Goal: Book appointment/travel/reservation

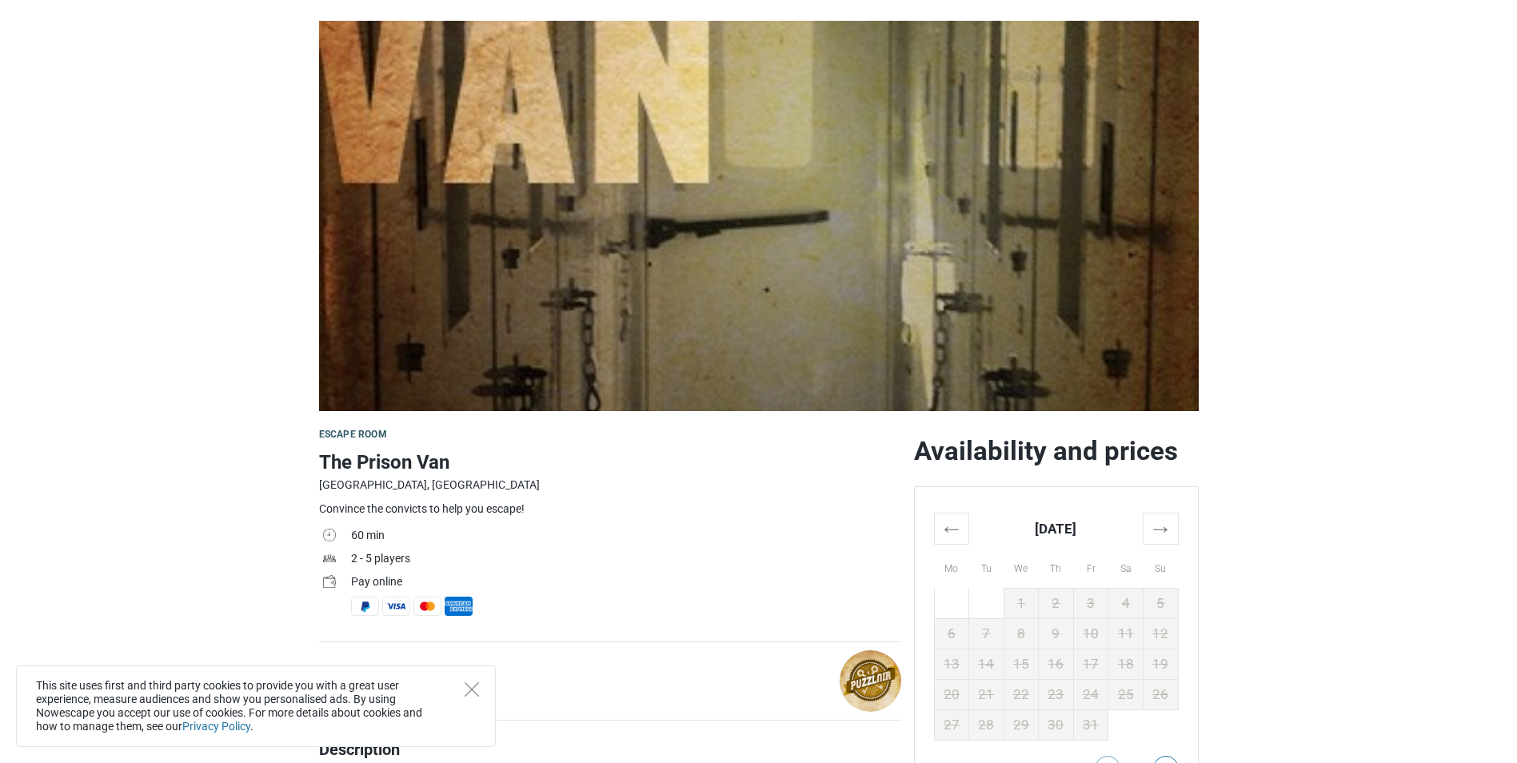
scroll to position [240, 0]
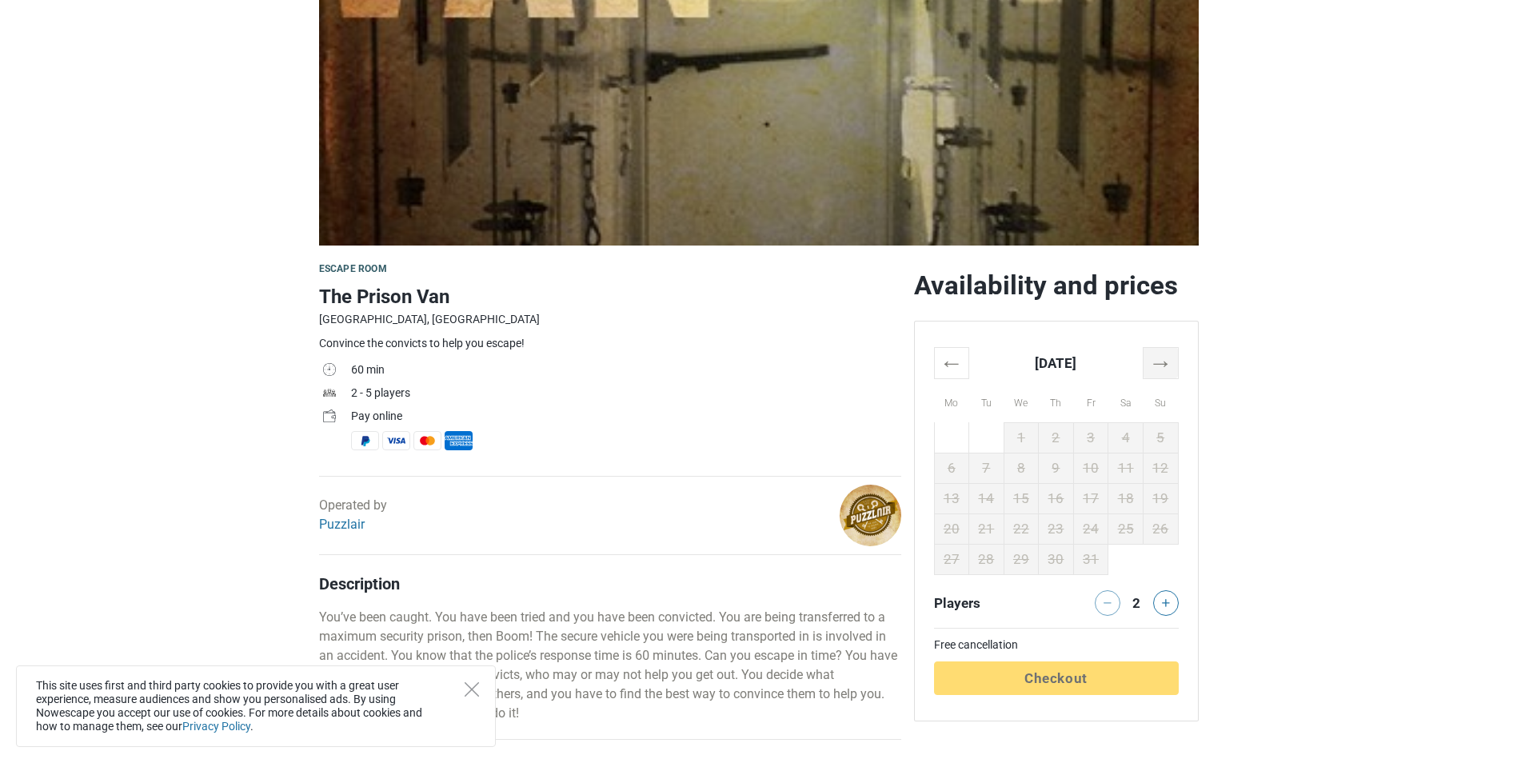
click at [1164, 367] on th "→" at bounding box center [1160, 362] width 35 height 31
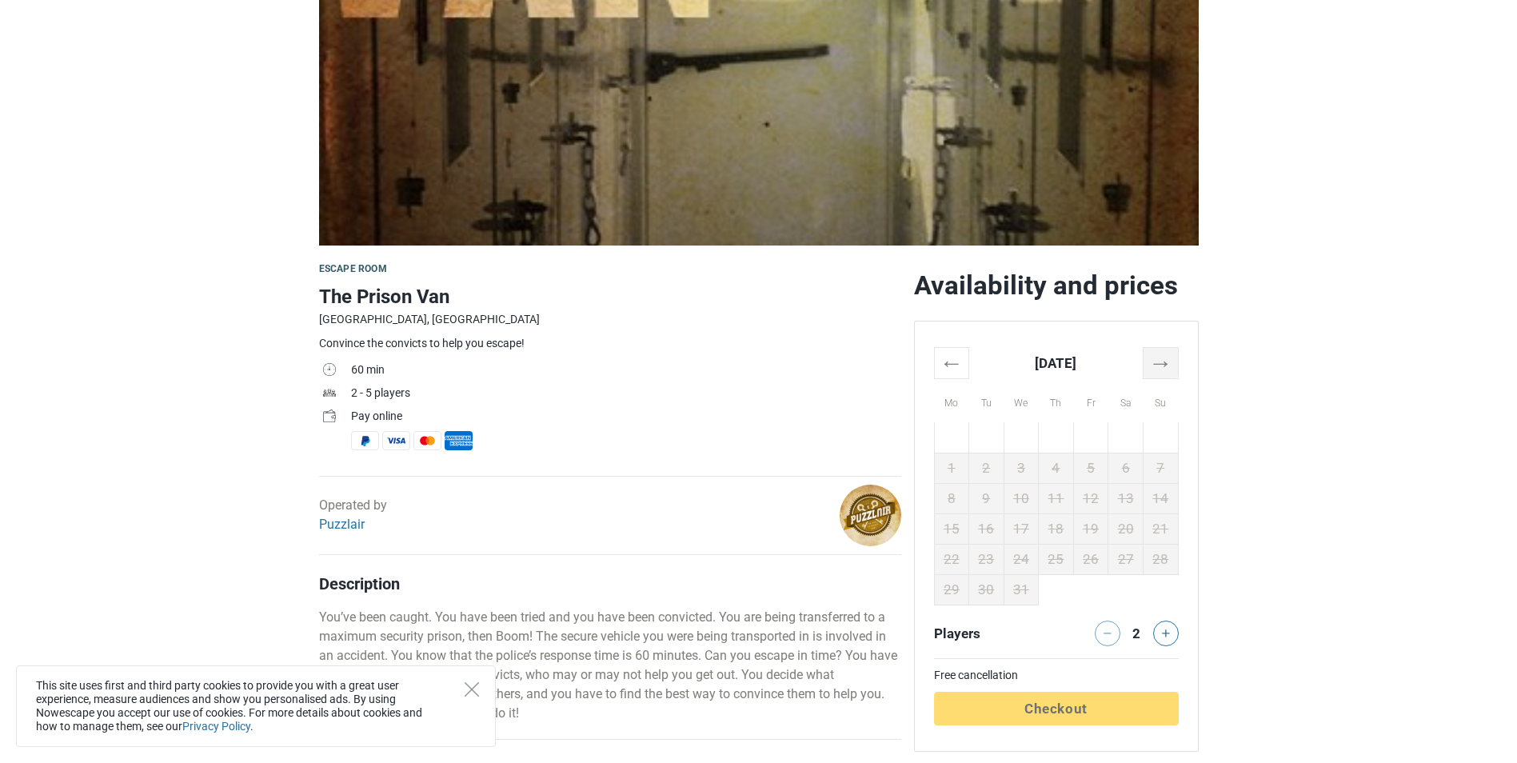
click at [1164, 368] on th "→" at bounding box center [1160, 362] width 35 height 31
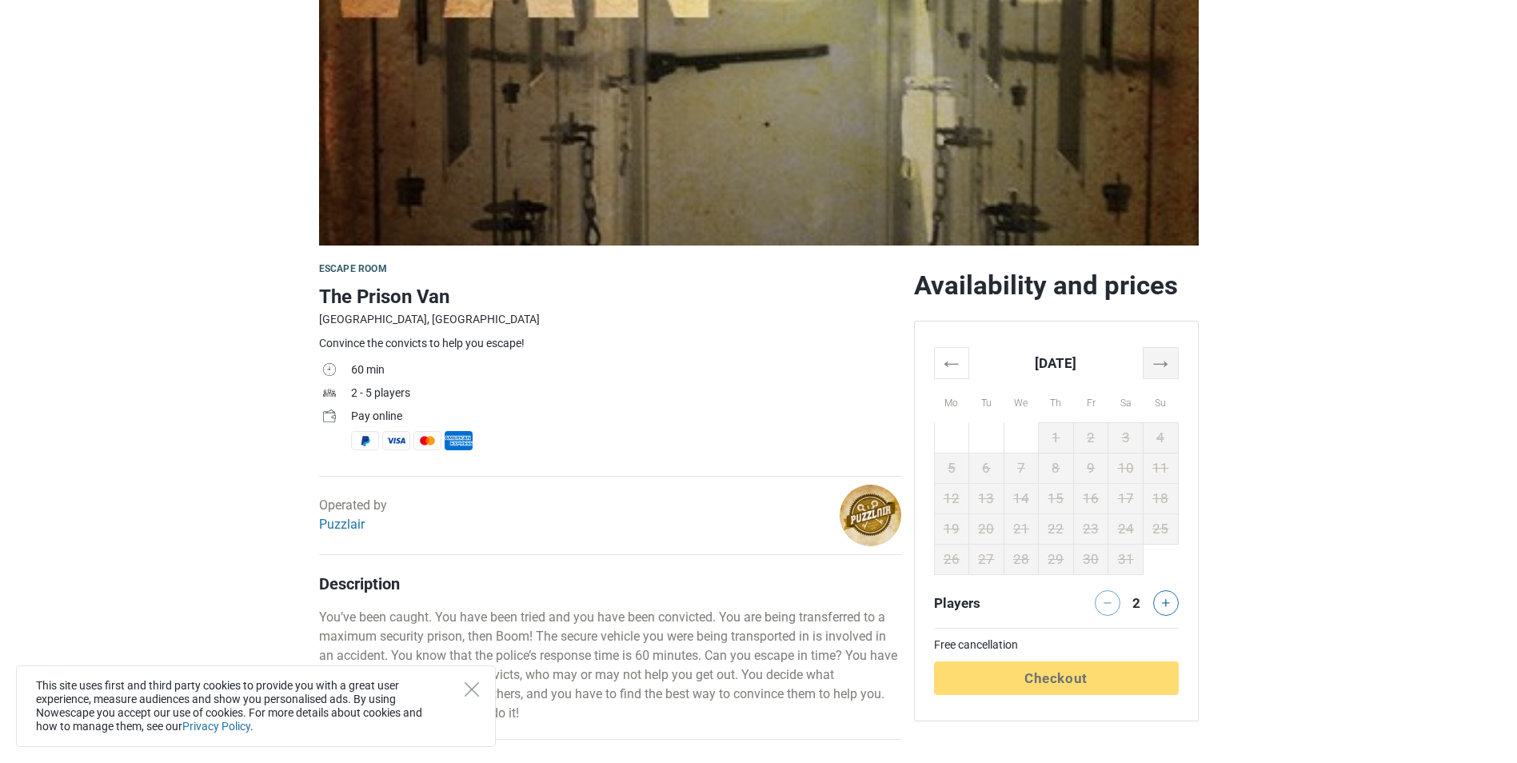
click at [1164, 368] on th "→" at bounding box center [1160, 362] width 35 height 31
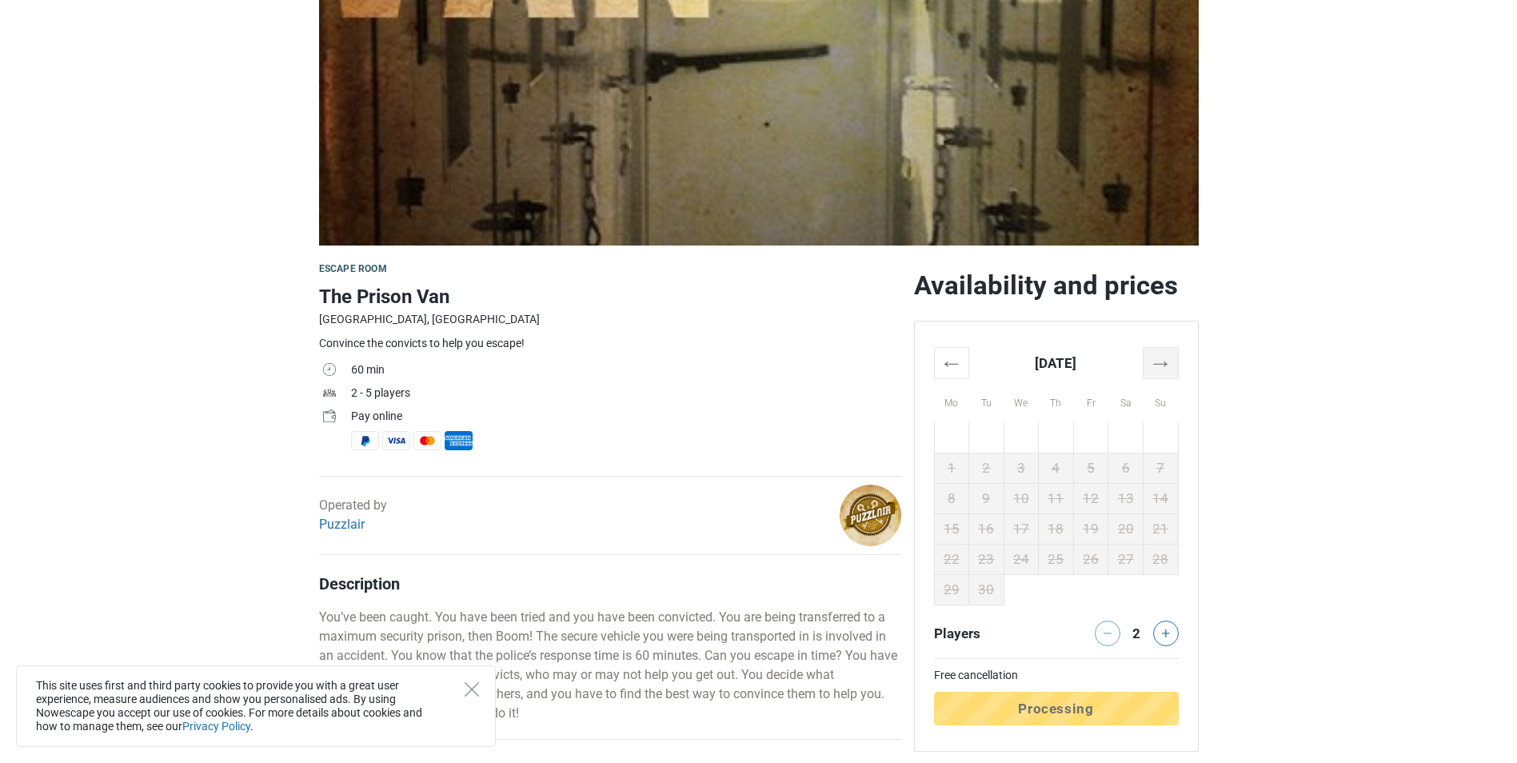
click at [1164, 368] on th "→" at bounding box center [1160, 362] width 35 height 31
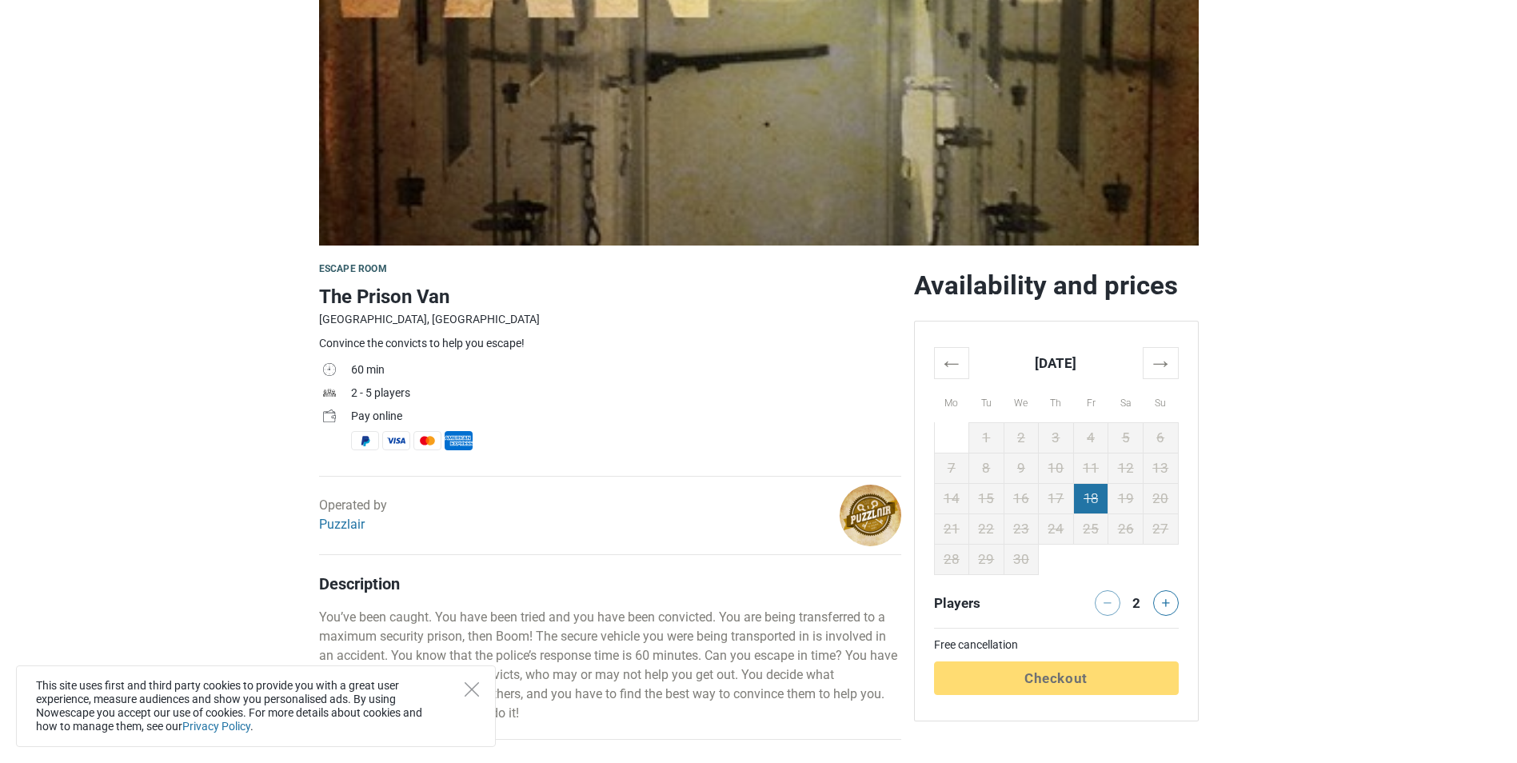
click at [1102, 500] on td "18" at bounding box center [1090, 498] width 35 height 30
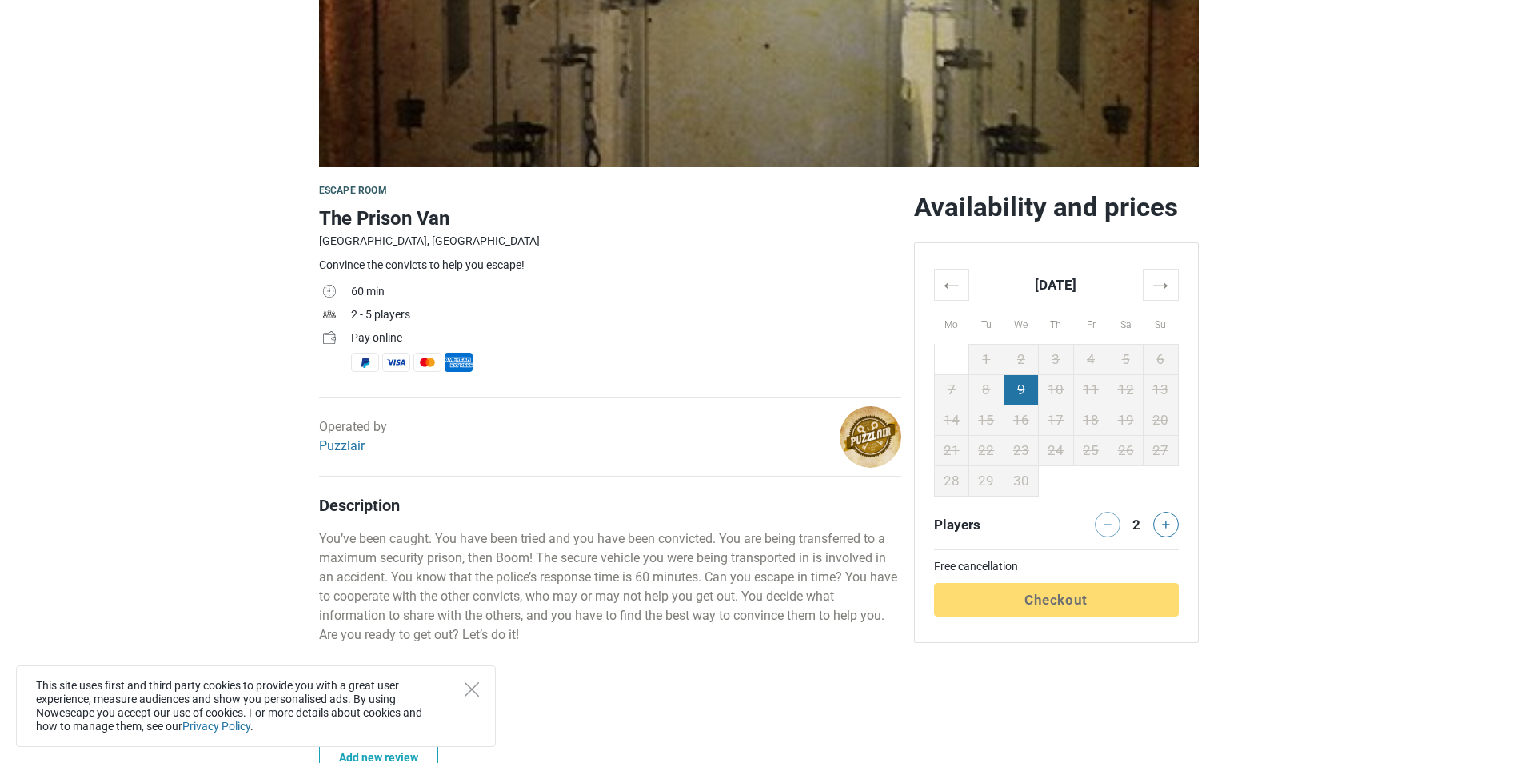
scroll to position [320, 0]
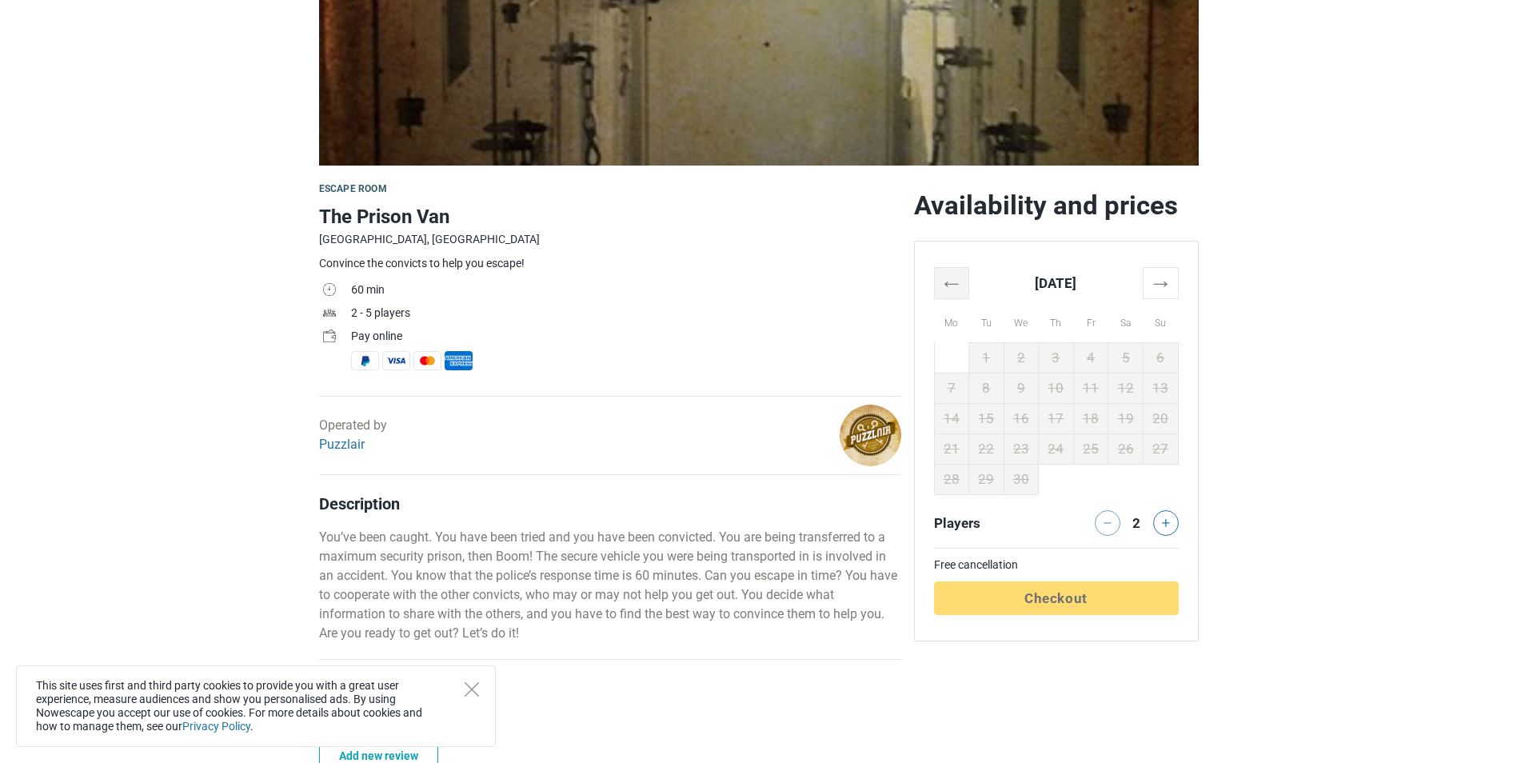
click at [946, 274] on th "←" at bounding box center [951, 282] width 35 height 31
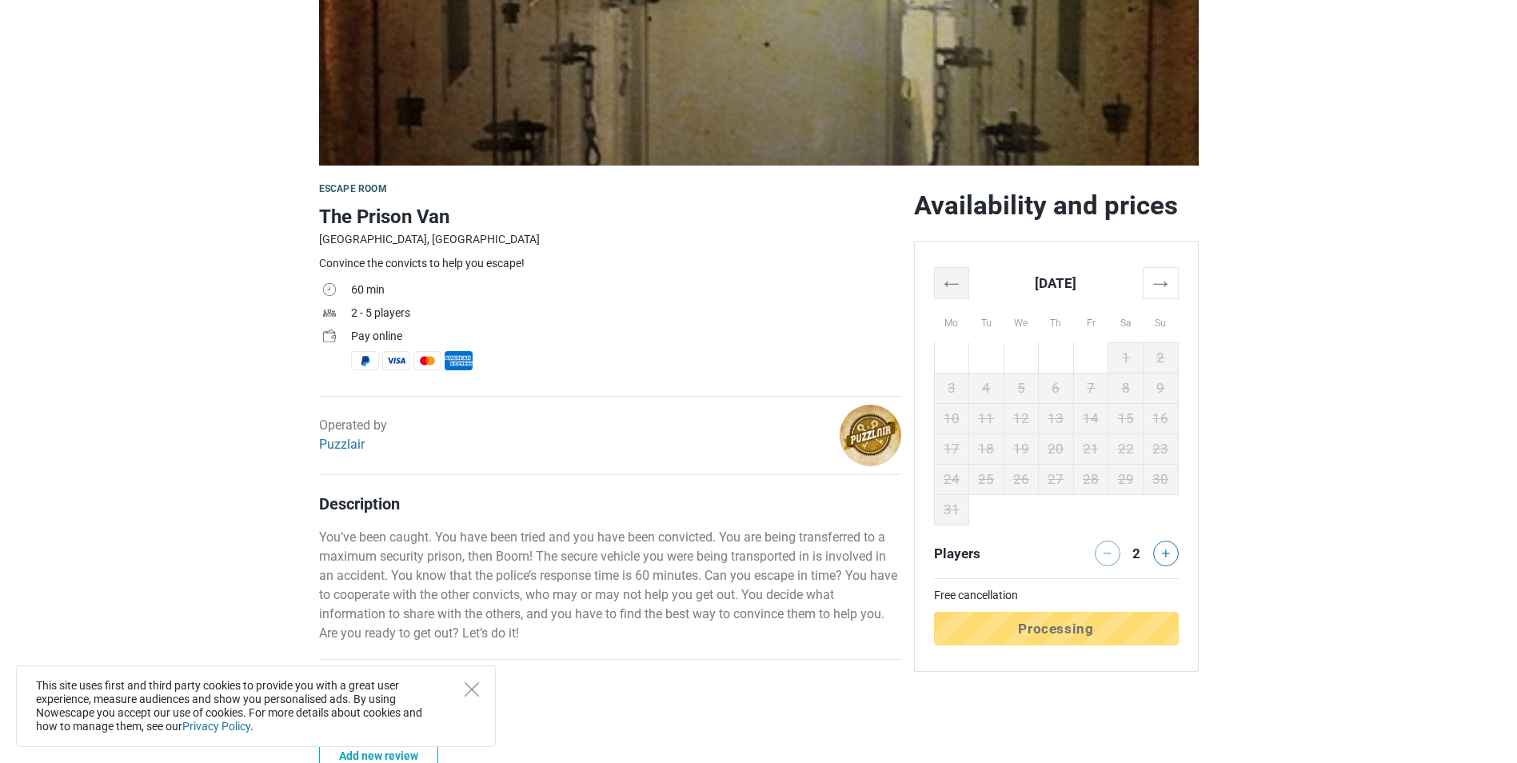
click at [946, 274] on th "←" at bounding box center [951, 282] width 35 height 31
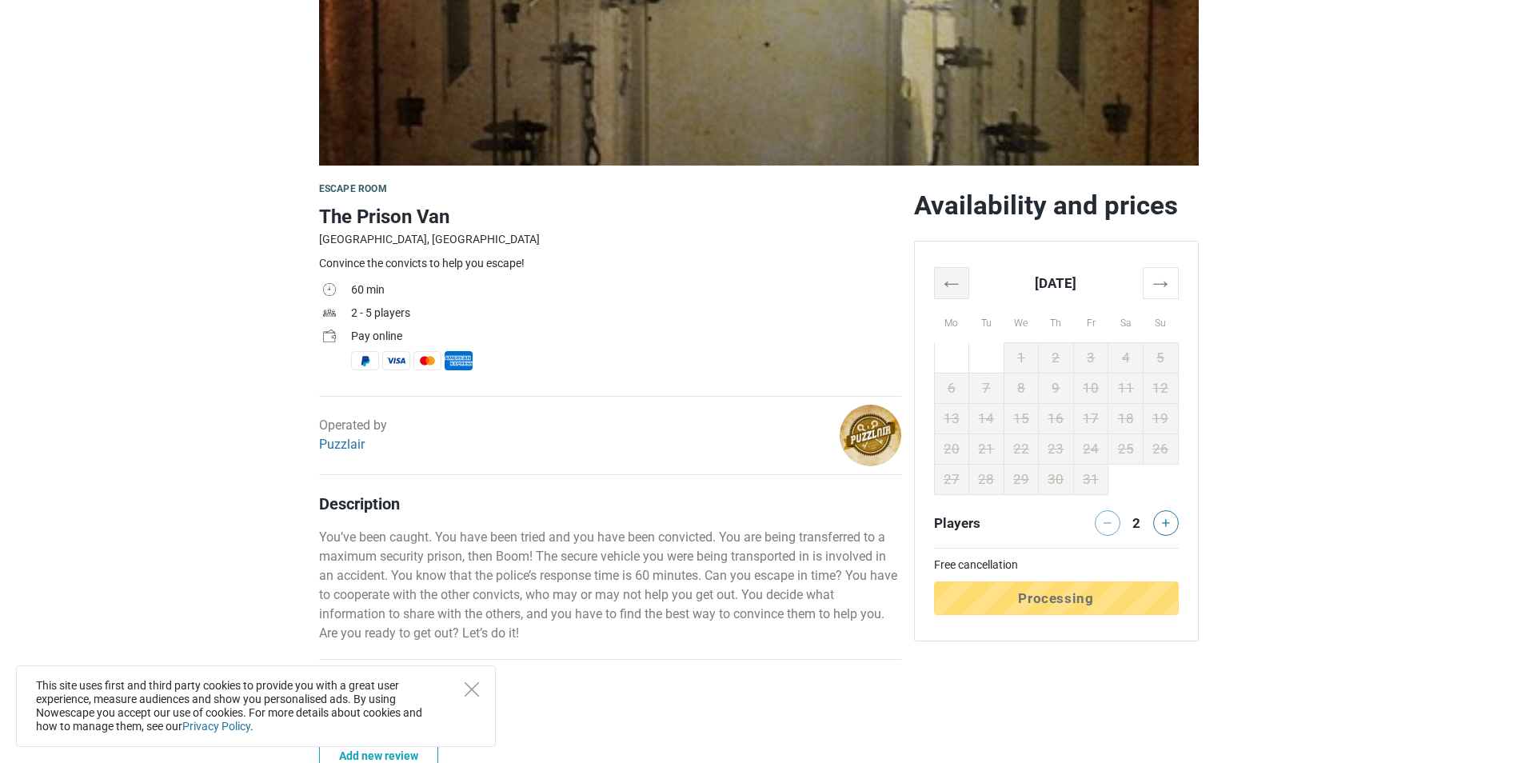
click at [946, 274] on th "←" at bounding box center [951, 282] width 35 height 31
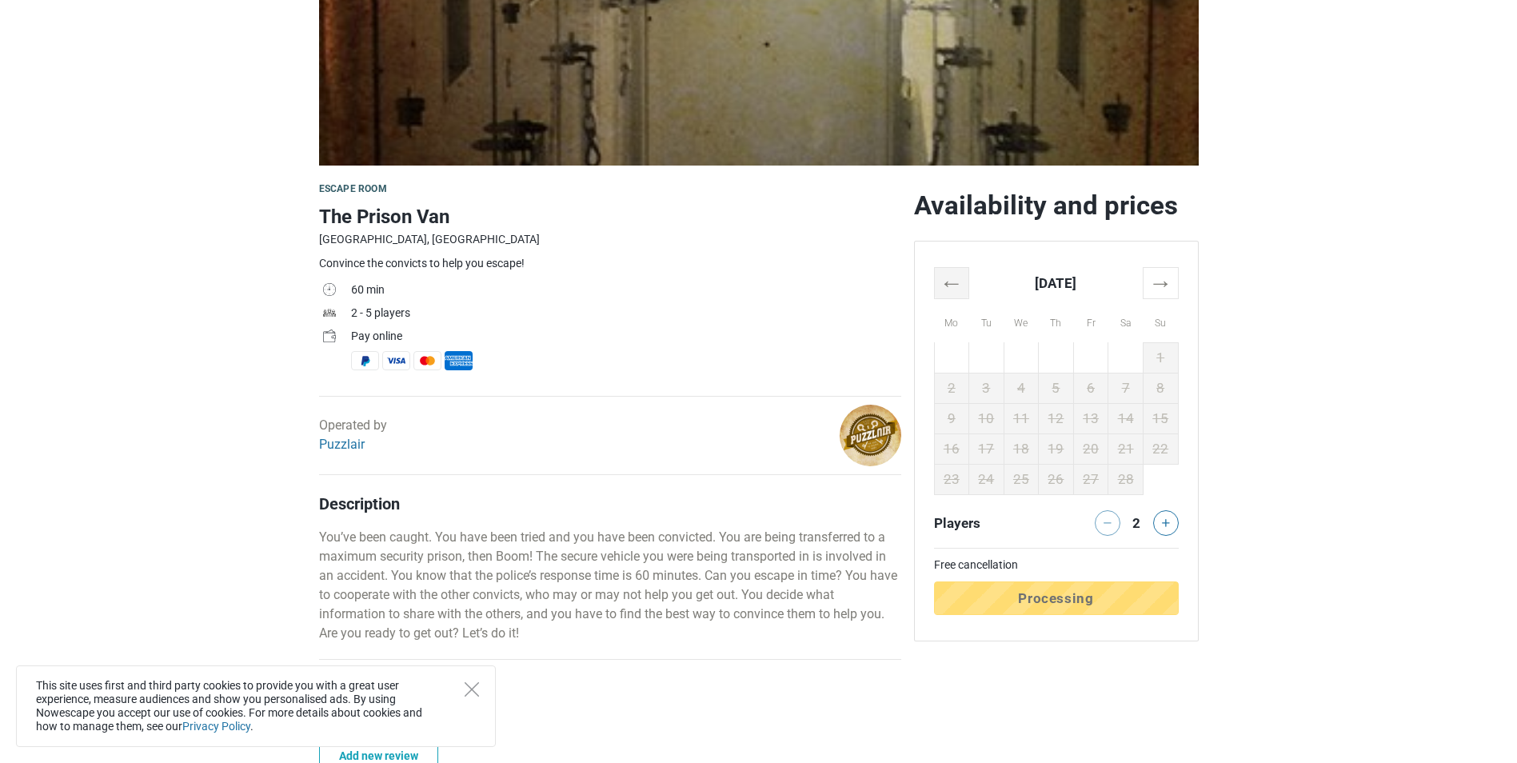
click at [946, 274] on th "←" at bounding box center [951, 282] width 35 height 31
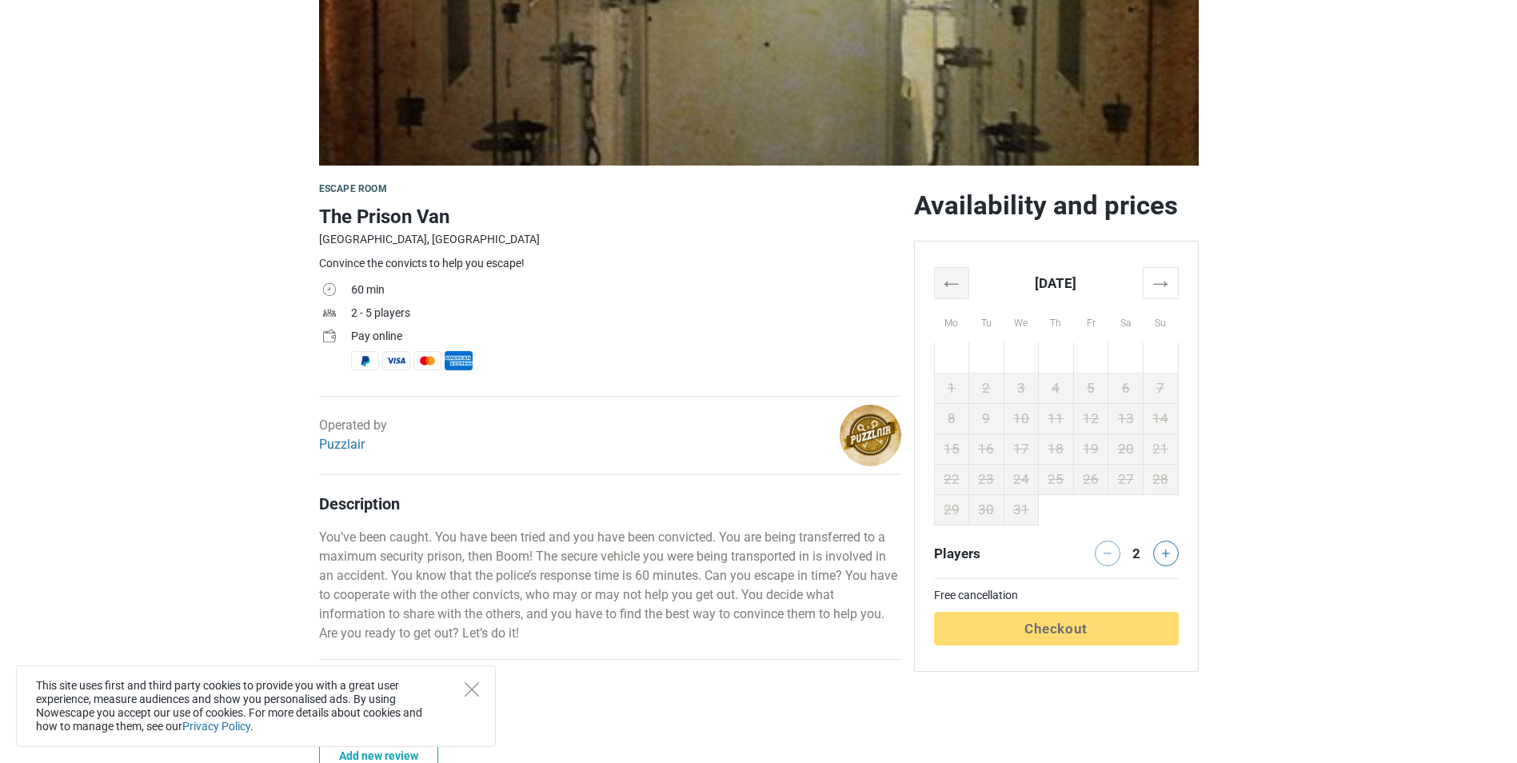
click at [946, 274] on th "←" at bounding box center [951, 282] width 35 height 31
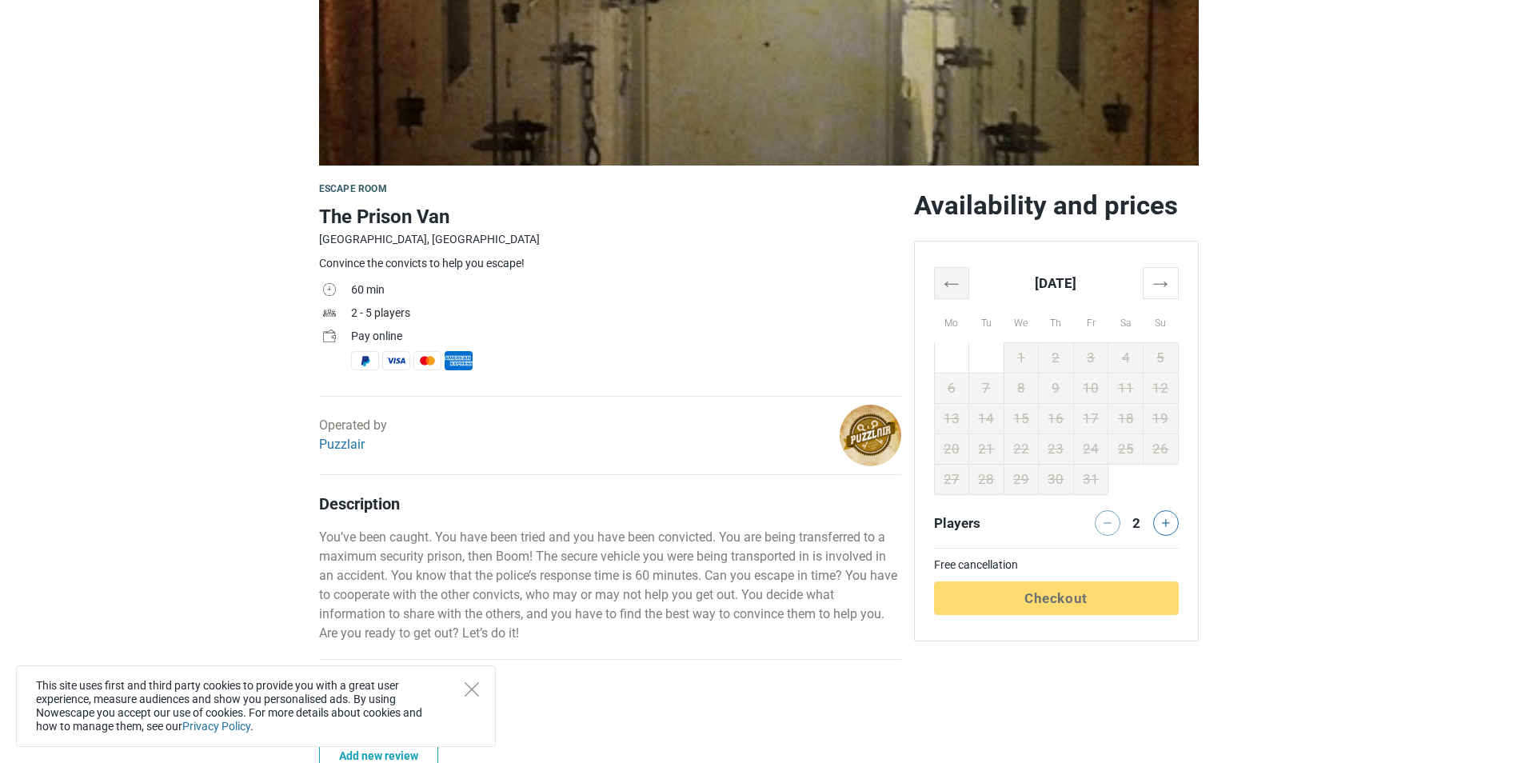
click at [954, 284] on th "←" at bounding box center [951, 282] width 35 height 31
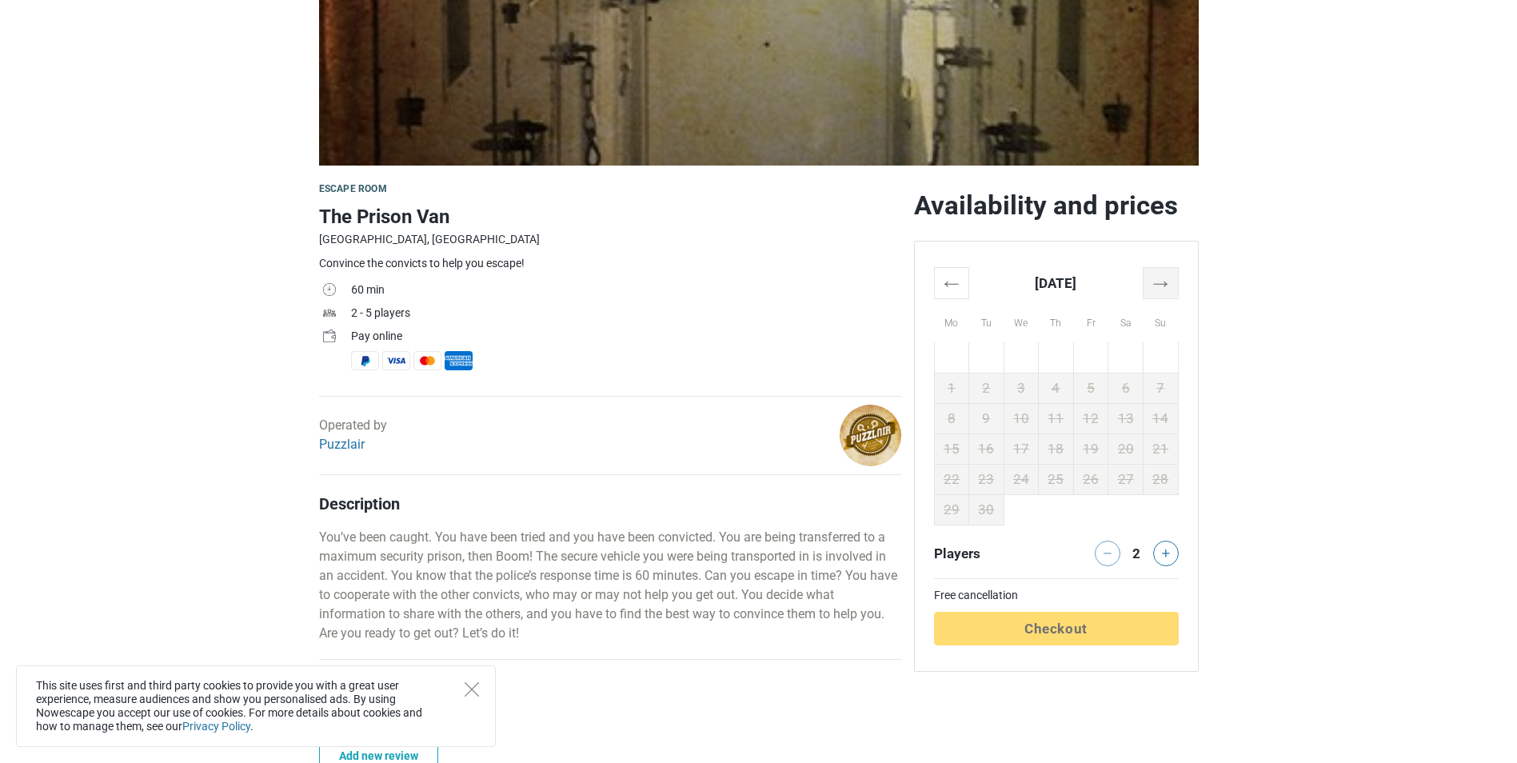
click at [1151, 286] on th "→" at bounding box center [1160, 282] width 35 height 31
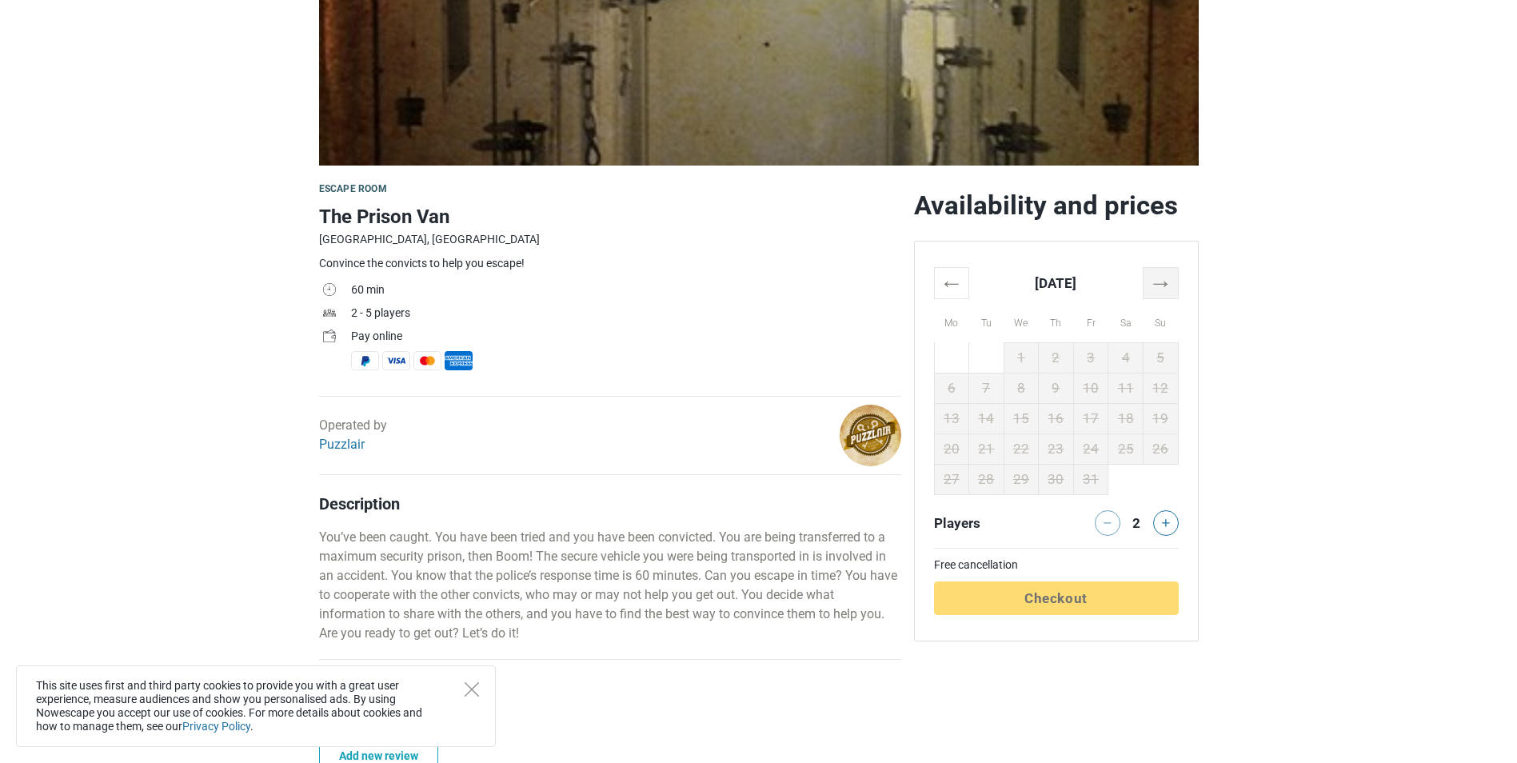
click at [1151, 286] on th "→" at bounding box center [1160, 282] width 35 height 31
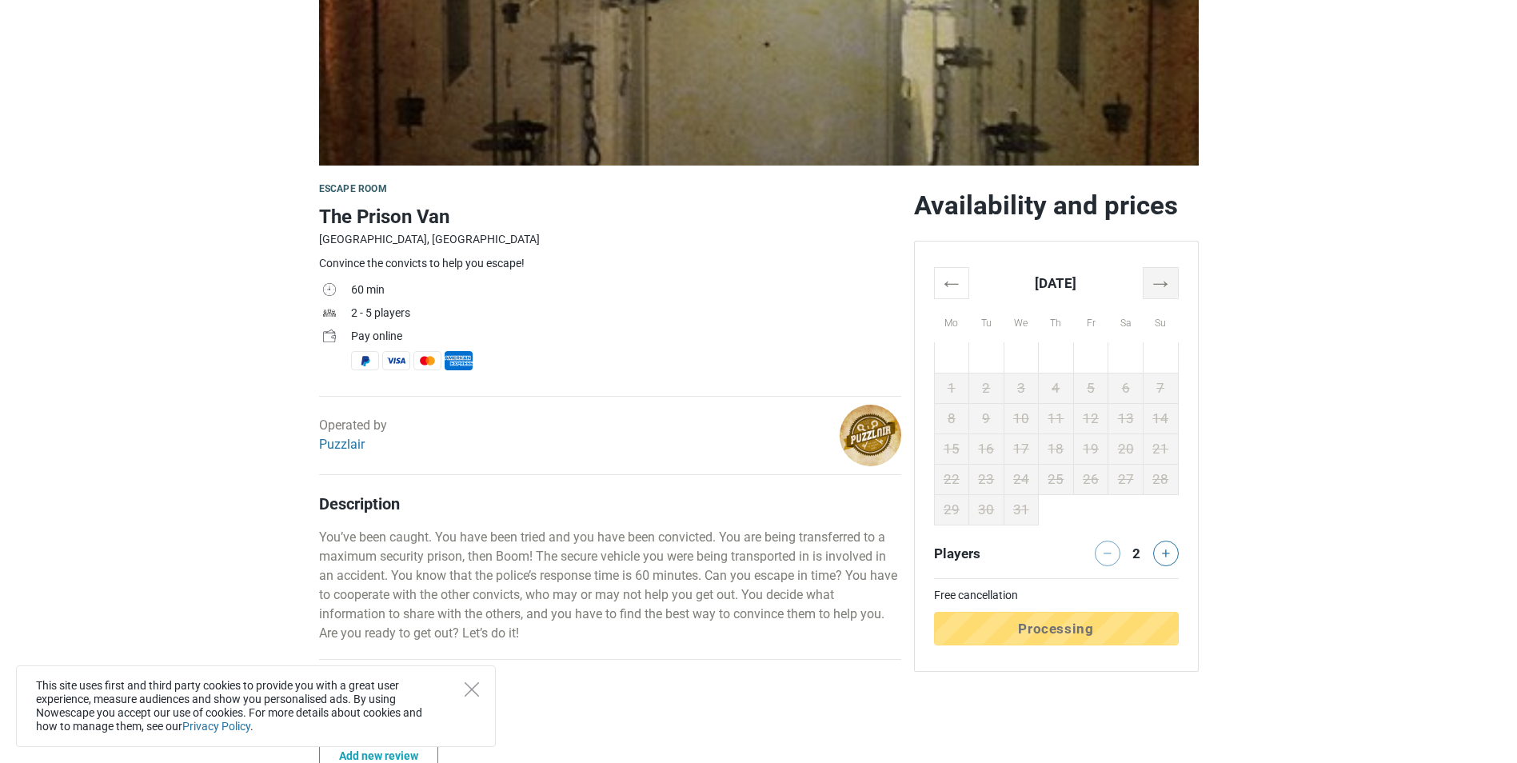
click at [1151, 286] on th "→" at bounding box center [1160, 282] width 35 height 31
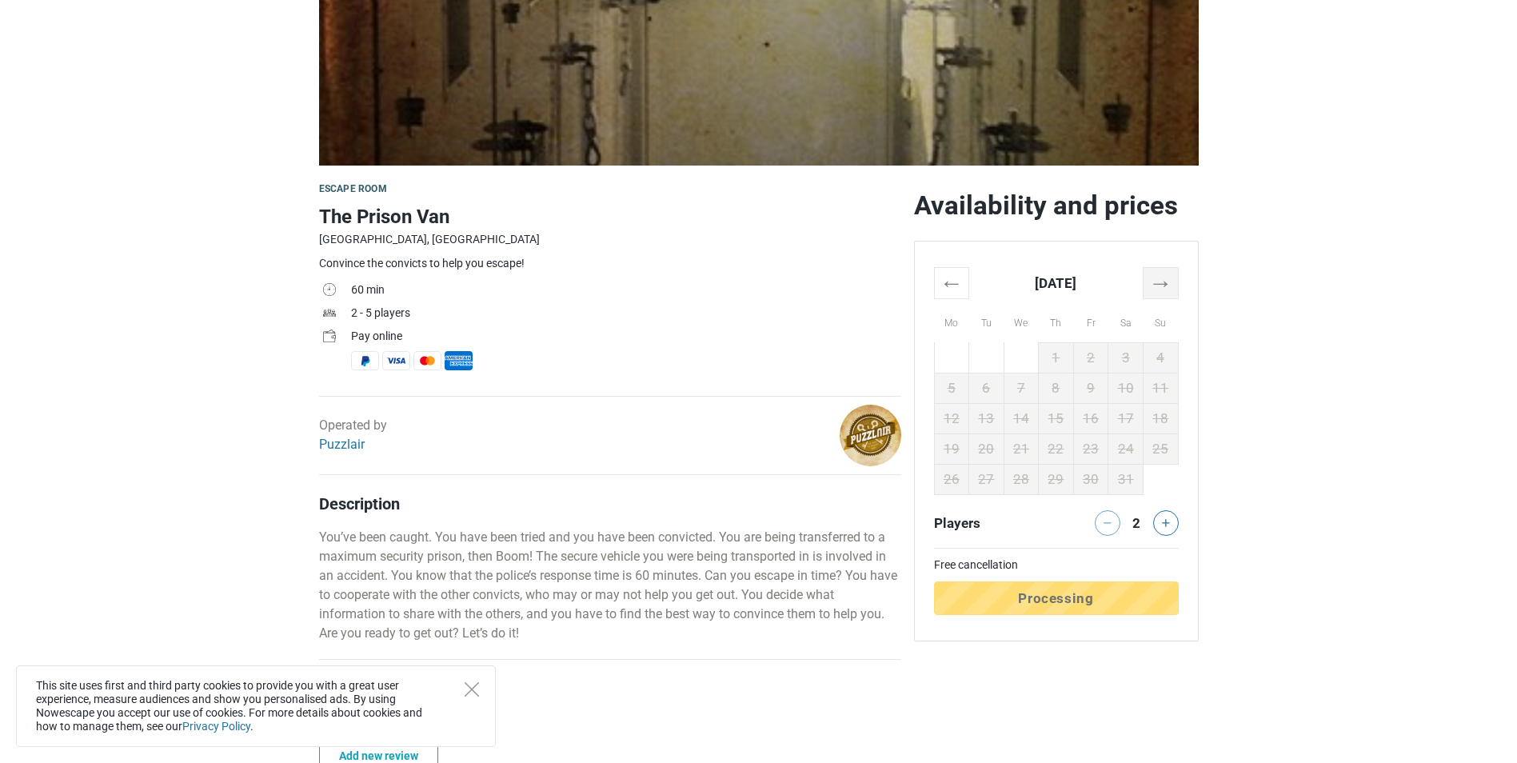
click at [1151, 286] on th "→" at bounding box center [1160, 282] width 35 height 31
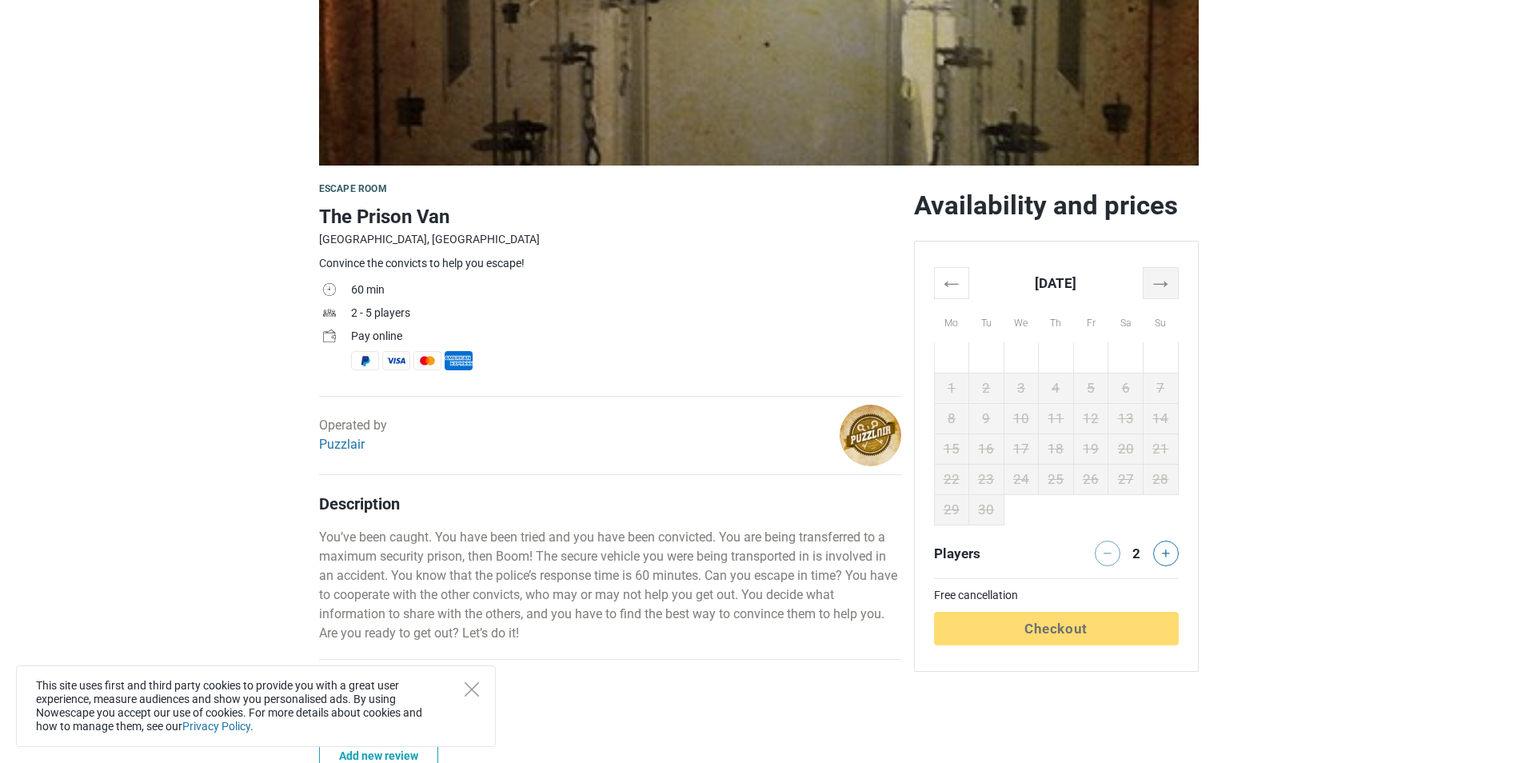
click at [1151, 286] on th "→" at bounding box center [1160, 282] width 35 height 31
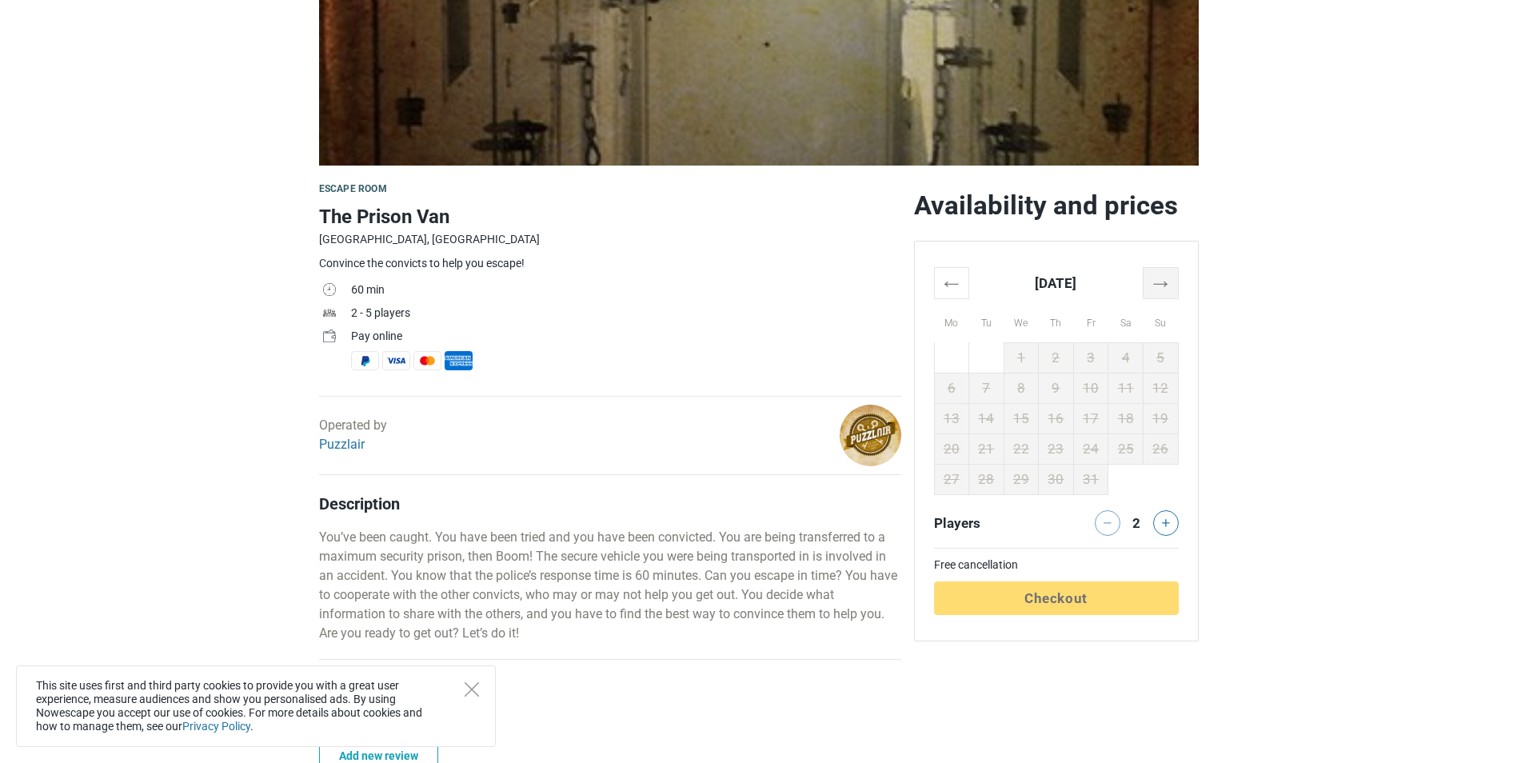
click at [1151, 286] on th "→" at bounding box center [1160, 282] width 35 height 31
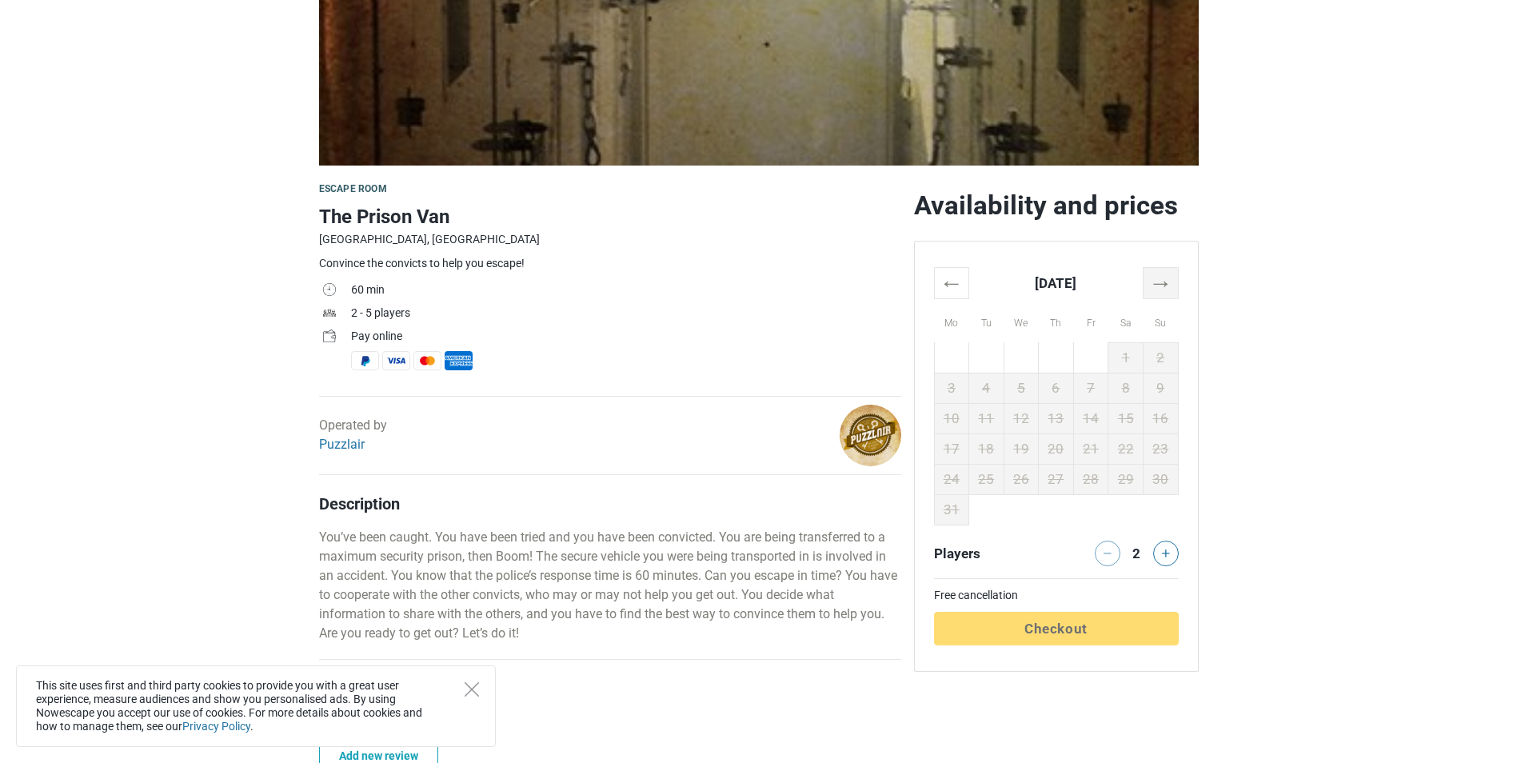
click at [1151, 286] on th "→" at bounding box center [1160, 282] width 35 height 31
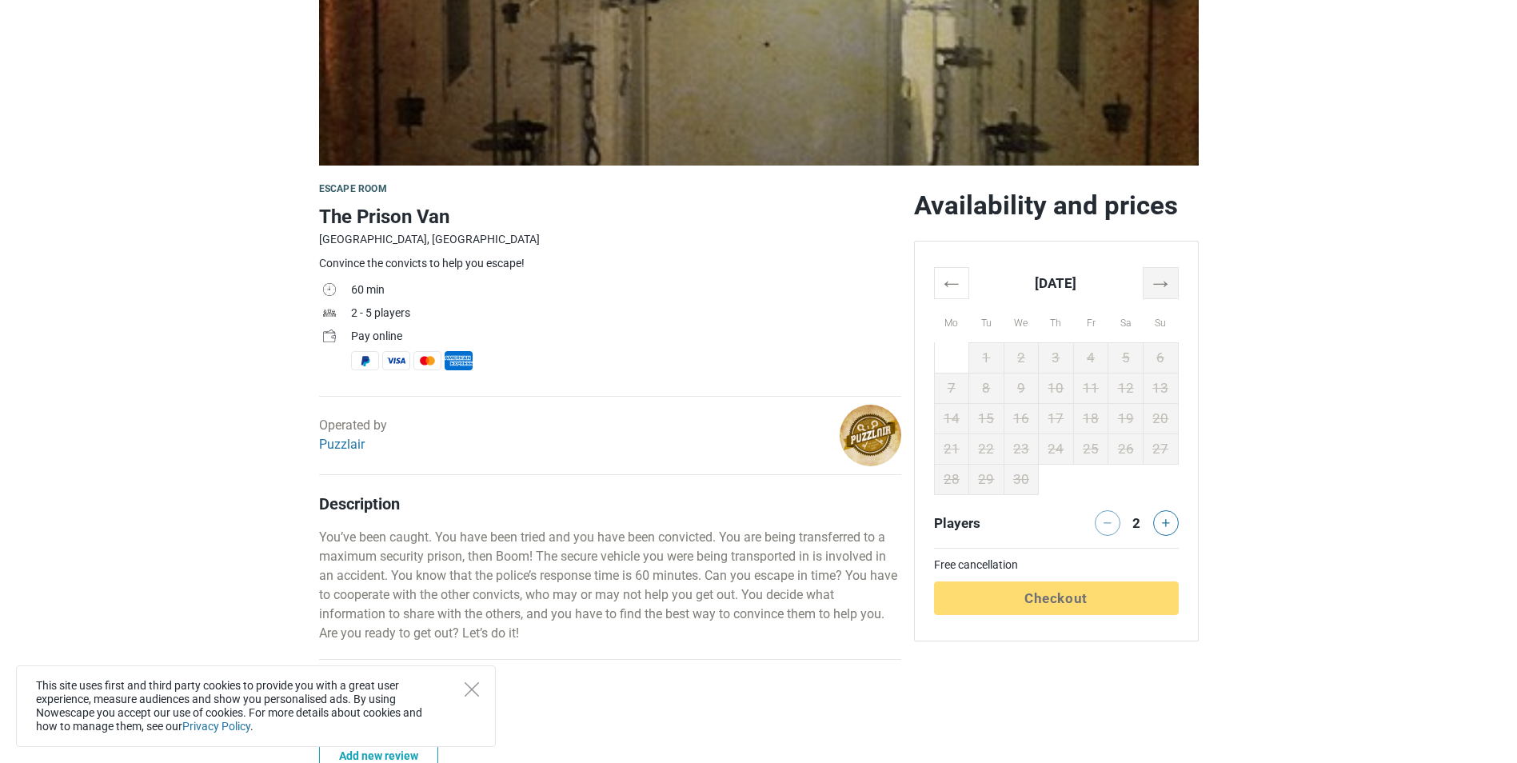
click at [1151, 286] on th "→" at bounding box center [1160, 282] width 35 height 31
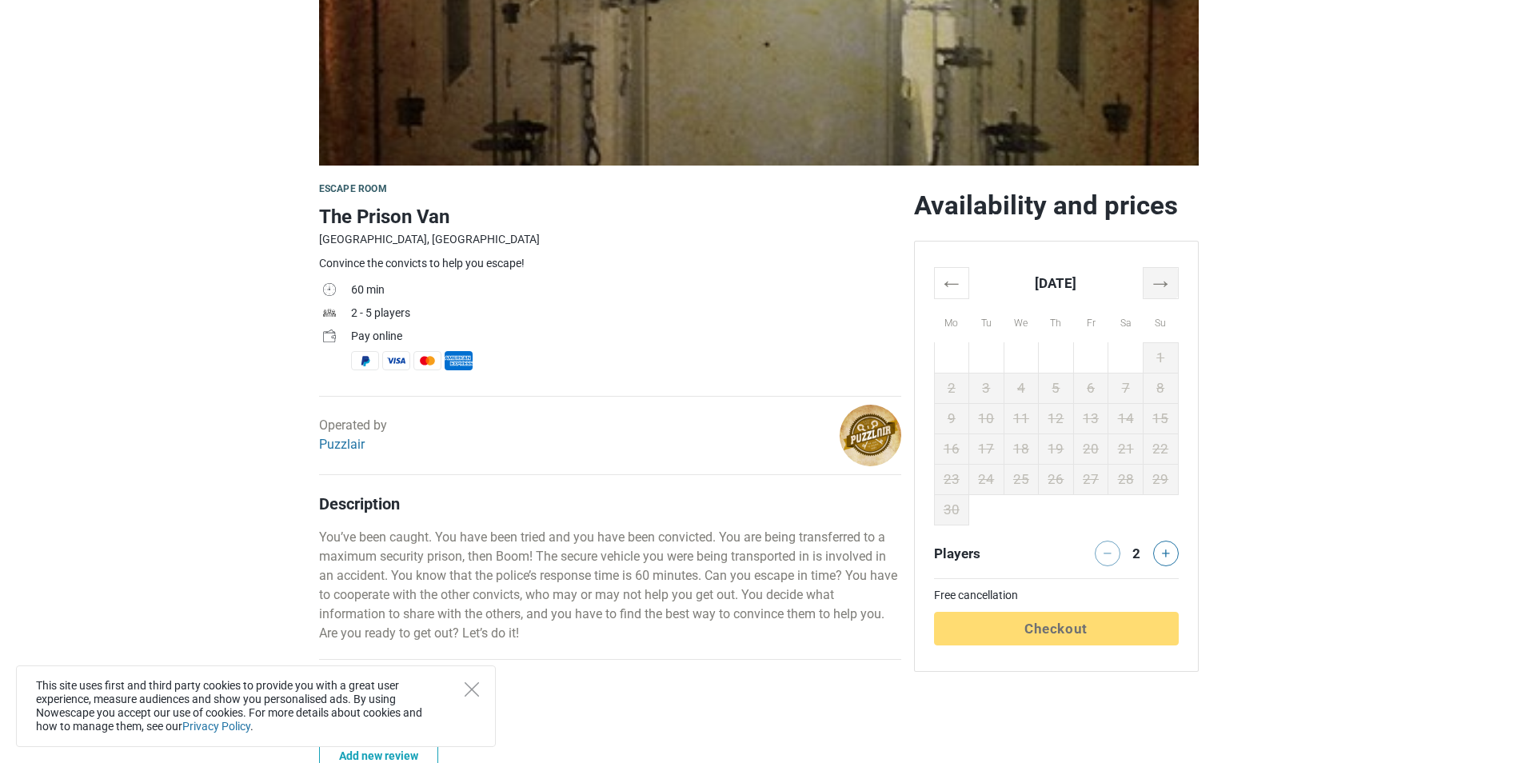
click at [1151, 286] on th "→" at bounding box center [1160, 282] width 35 height 31
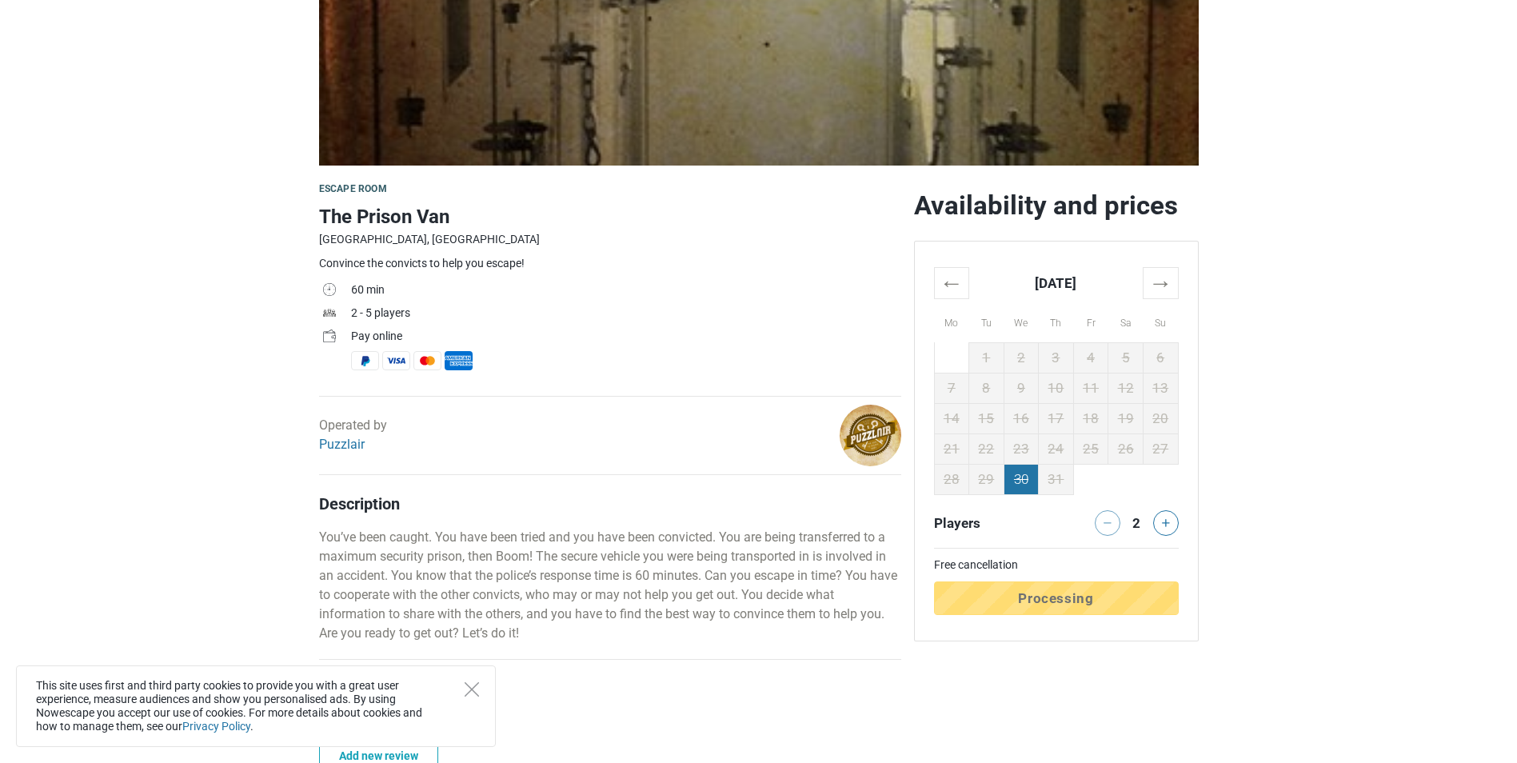
click at [1016, 489] on td "30" at bounding box center [1021, 479] width 35 height 30
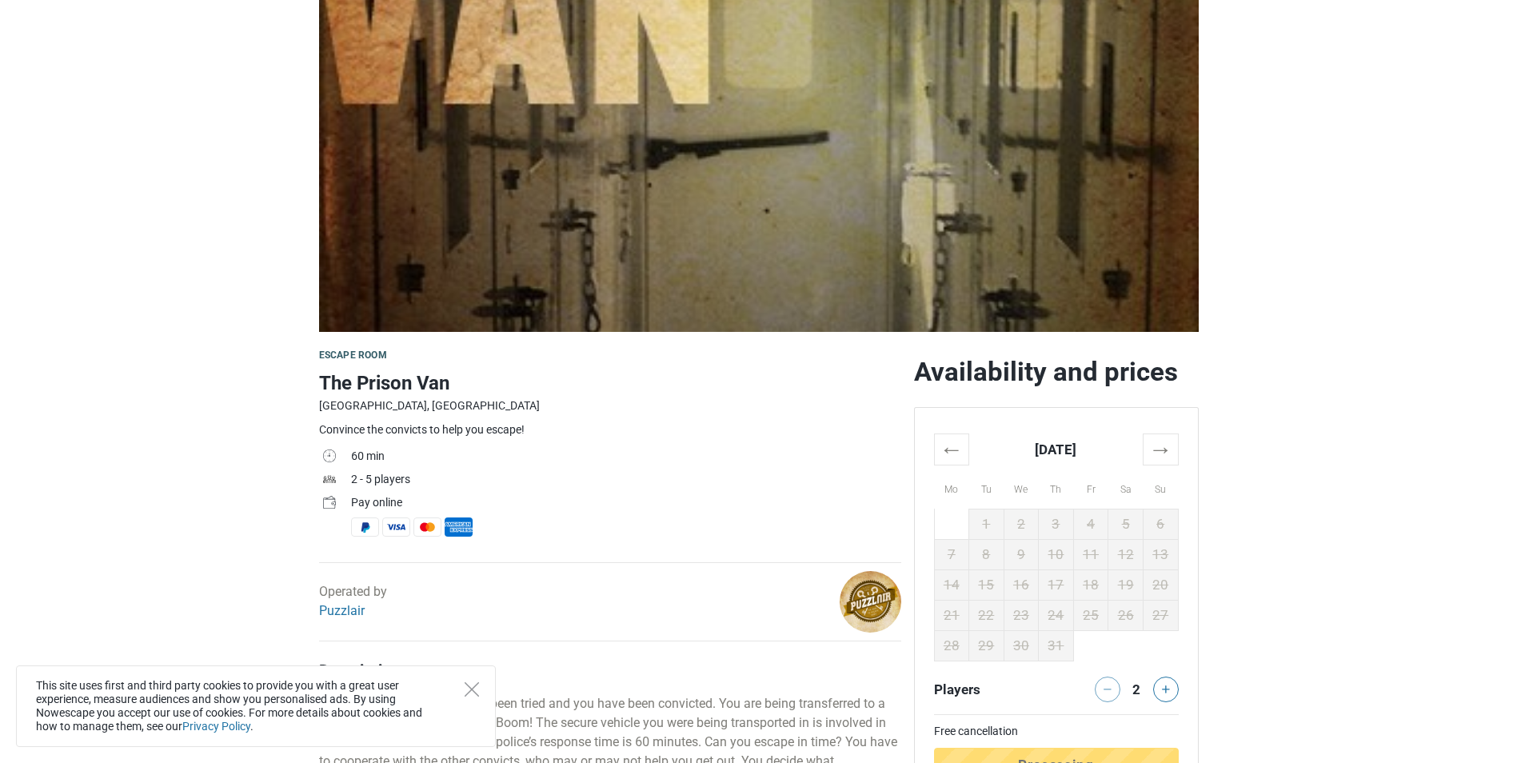
scroll to position [0, 0]
